Goal: Communication & Community: Answer question/provide support

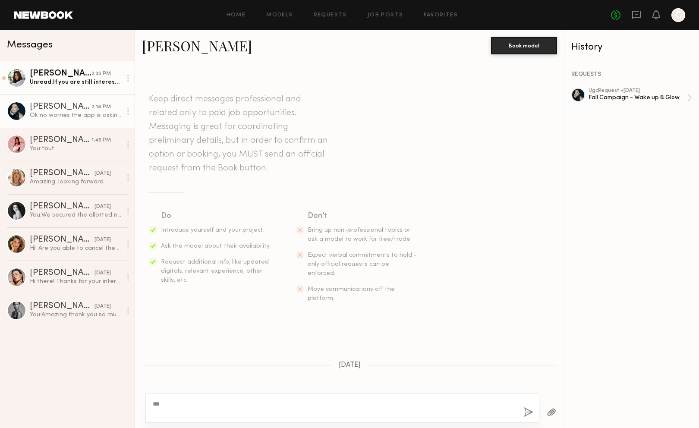
scroll to position [730, 0]
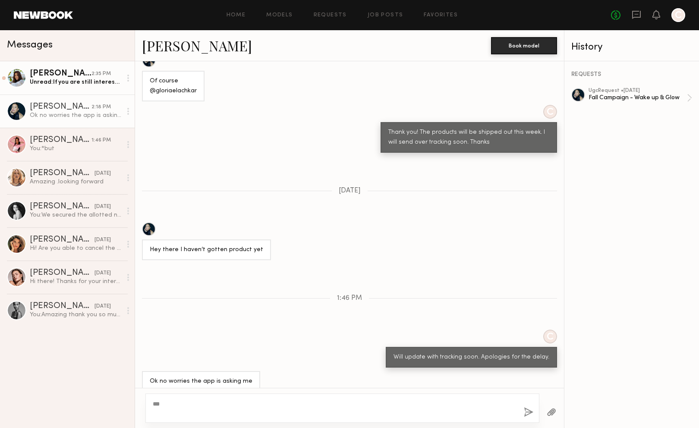
click at [49, 71] on div "[PERSON_NAME]" at bounding box center [61, 73] width 62 height 9
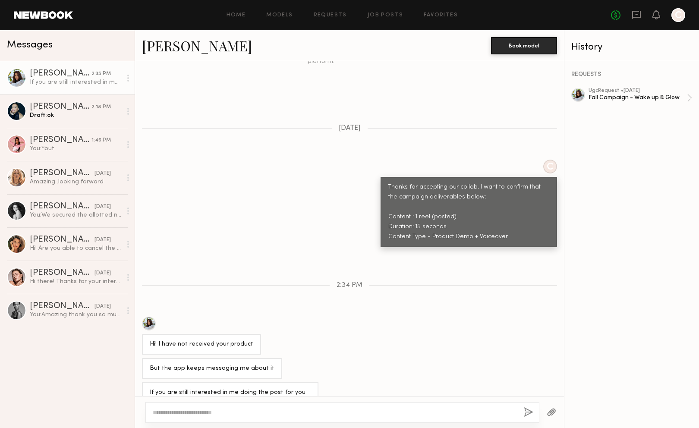
scroll to position [247, 0]
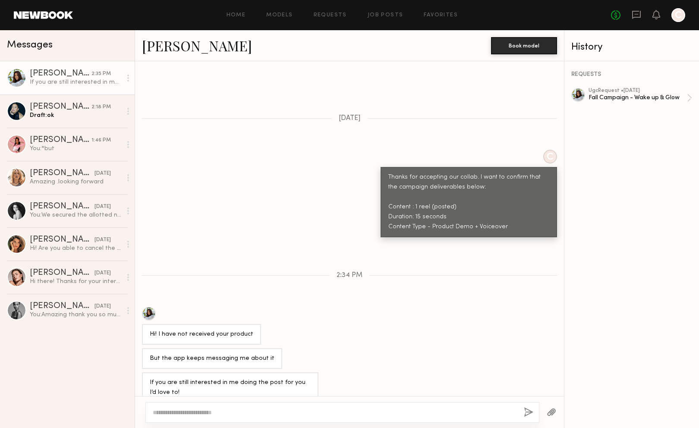
click at [186, 408] on textarea at bounding box center [335, 412] width 364 height 9
click at [186, 412] on textarea at bounding box center [335, 412] width 364 height 9
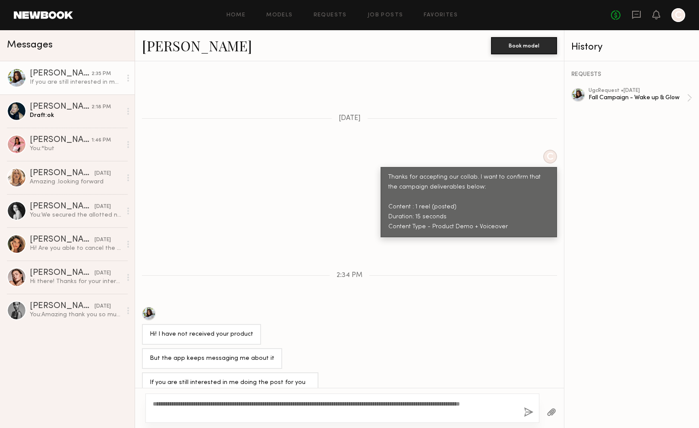
click at [485, 398] on div "**********" at bounding box center [342, 408] width 394 height 29
click at [486, 405] on textarea "**********" at bounding box center [335, 408] width 364 height 17
click at [185, 413] on textarea "**********" at bounding box center [335, 408] width 364 height 17
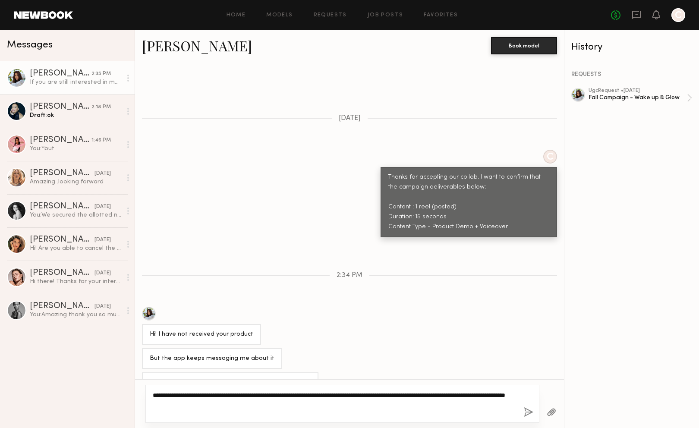
type textarea "**********"
click at [530, 413] on button "button" at bounding box center [528, 412] width 9 height 11
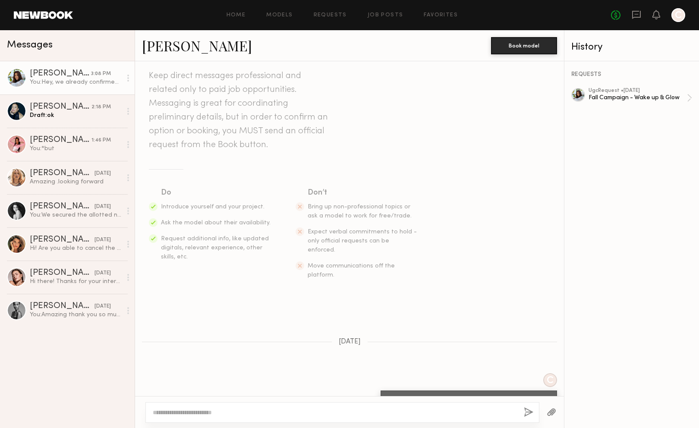
scroll to position [0, 0]
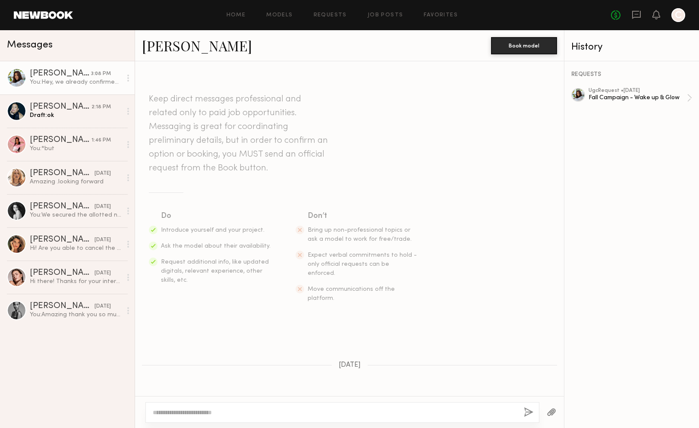
click at [53, 78] on div "[PERSON_NAME]" at bounding box center [60, 73] width 61 height 9
click at [190, 47] on link "[PERSON_NAME]" at bounding box center [197, 45] width 110 height 19
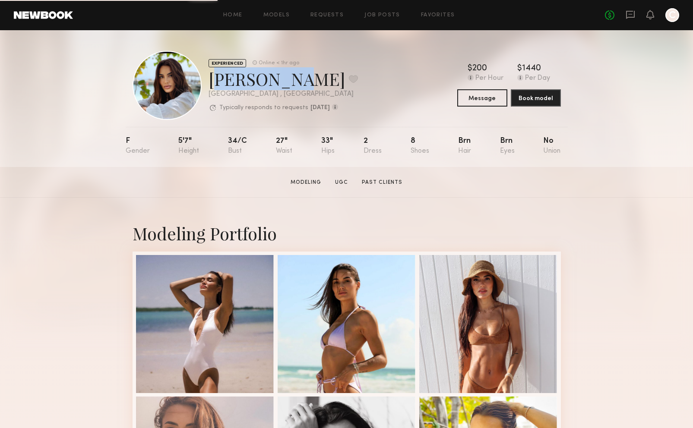
drag, startPoint x: 206, startPoint y: 82, endPoint x: 277, endPoint y: 85, distance: 70.8
click at [277, 85] on div "EXPERIENCED Online < 1hr ago Julyana R. Favorite Miami , FL Typically responds …" at bounding box center [245, 85] width 225 height 69
copy div "Julyana R"
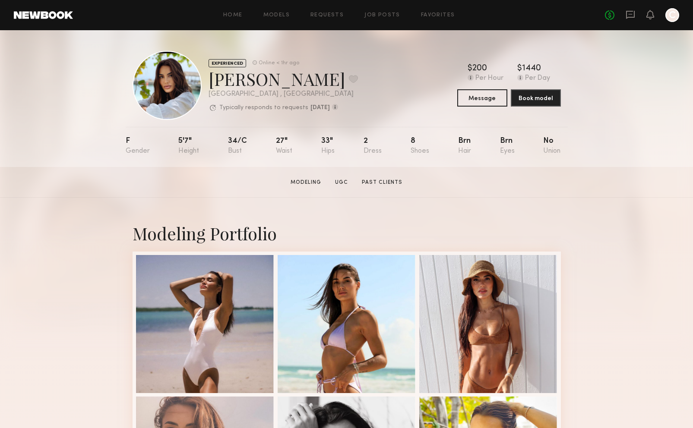
click at [383, 65] on div "EXPERIENCED Online < 1hr ago Julyana R. Favorite Miami , FL Typically responds …" at bounding box center [347, 85] width 428 height 69
click at [237, 13] on link "Home" at bounding box center [232, 16] width 19 height 6
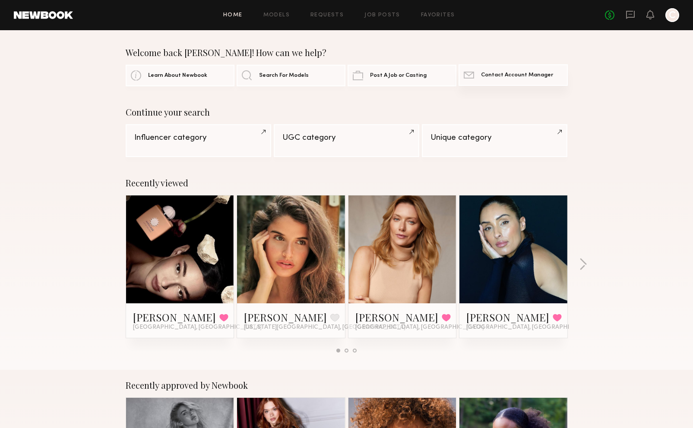
click at [491, 81] on link "Contact Newbook Contact Account Manager" at bounding box center [512, 75] width 109 height 22
click at [383, 71] on link "Post A Job or Casting" at bounding box center [401, 75] width 109 height 22
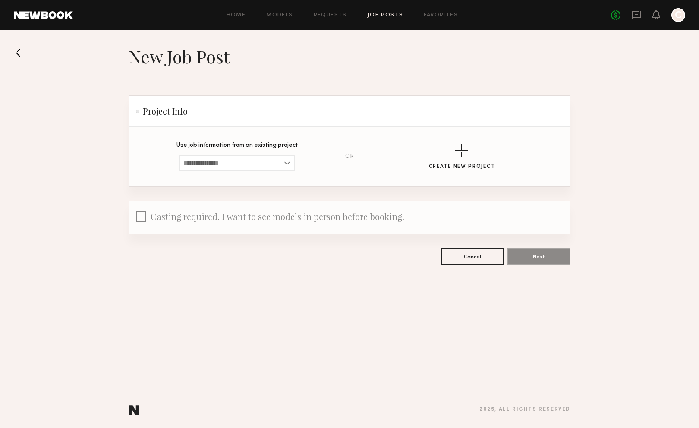
click at [243, 22] on div "Home Models Requests Job Posts Favorites Sign Out No fees up to $5,000 C" at bounding box center [379, 15] width 613 height 14
click at [243, 19] on div "Home Models Requests Job Posts Favorites Sign Out No fees up to $5,000 C" at bounding box center [379, 15] width 613 height 14
click at [240, 13] on link "Home" at bounding box center [236, 16] width 19 height 6
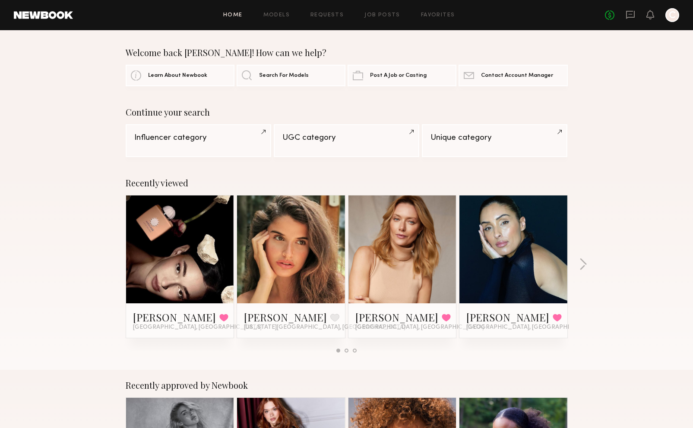
click at [412, 52] on div "Welcome back Caroline! How can we help?" at bounding box center [347, 52] width 442 height 10
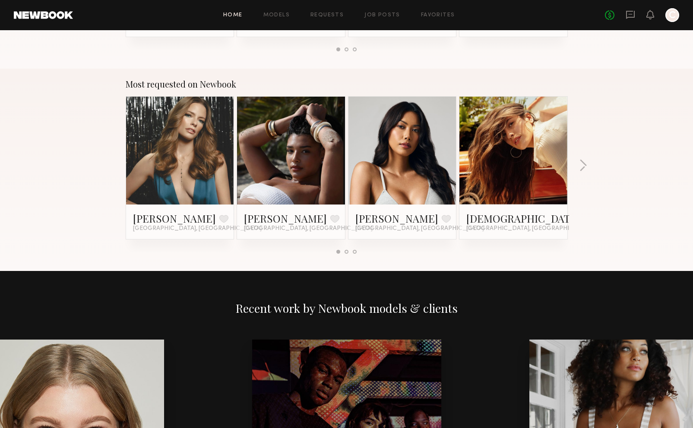
scroll to position [749, 0]
